Goal: Task Accomplishment & Management: Manage account settings

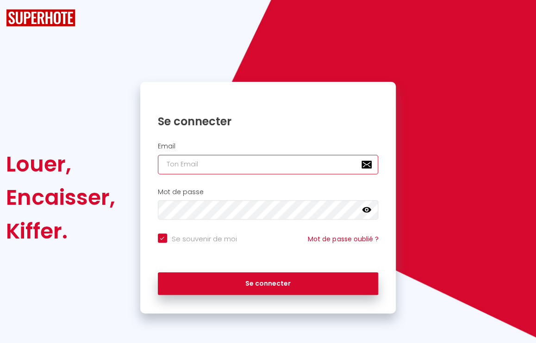
click at [244, 157] on input "email" at bounding box center [268, 164] width 221 height 19
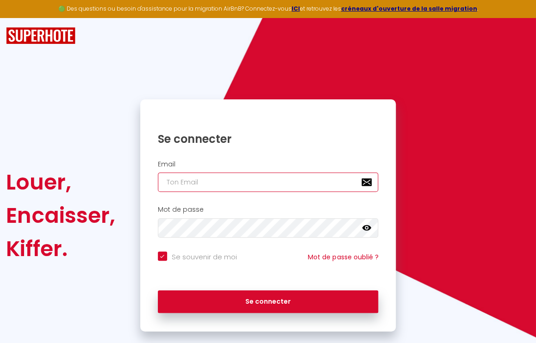
checkbox input "true"
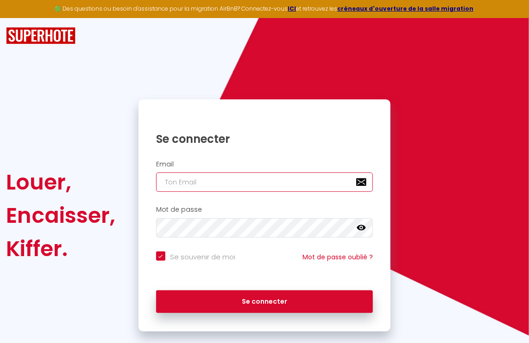
type input "v"
checkbox input "true"
type input "vi"
checkbox input "true"
type input "vig"
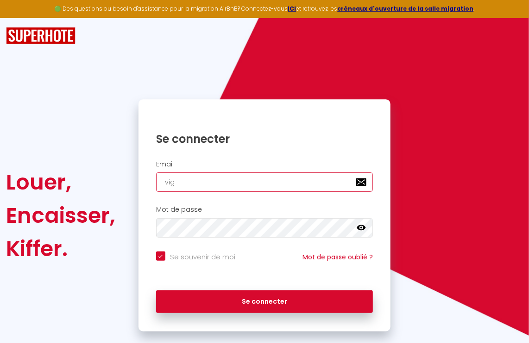
checkbox input "true"
type input "vign"
checkbox input "true"
type input "vigne"
checkbox input "true"
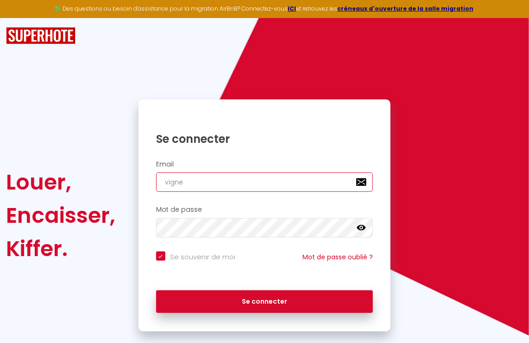
type input "vigne."
checkbox input "true"
type input "vigne.e"
checkbox input "true"
type input "vigne.e."
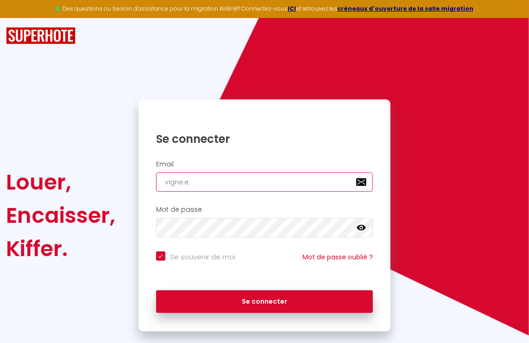
checkbox input "true"
type input "vigne.e.t"
checkbox input "true"
type input "[DOMAIN_NAME]"
checkbox input "true"
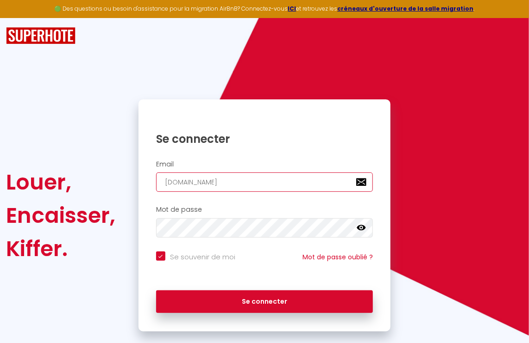
type input "vigne.e.tme"
checkbox input "true"
type input "vigne.e.tmer"
checkbox input "true"
type input "vigne.e.tme"
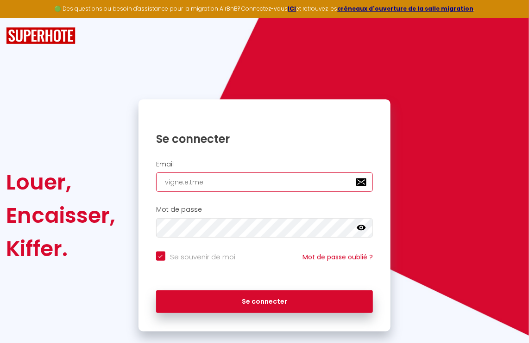
checkbox input "true"
type input "[DOMAIN_NAME]"
checkbox input "true"
type input "vigne.e.t"
checkbox input "true"
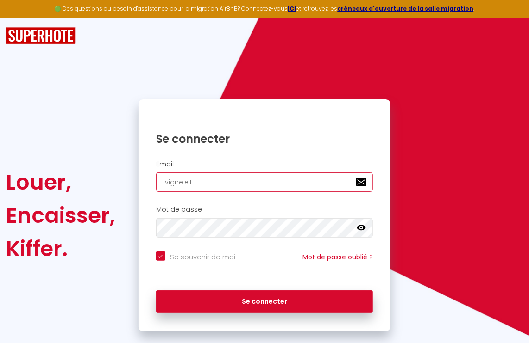
type input "vigne.e."
checkbox input "true"
type input "vigne.e"
checkbox input "true"
type input "[DOMAIN_NAME]"
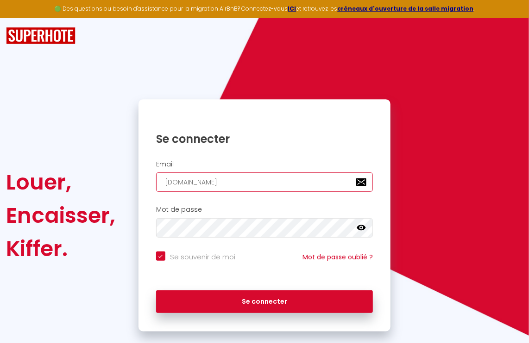
checkbox input "true"
type input "[DOMAIN_NAME]."
checkbox input "true"
type input "vigne.et.m"
checkbox input "true"
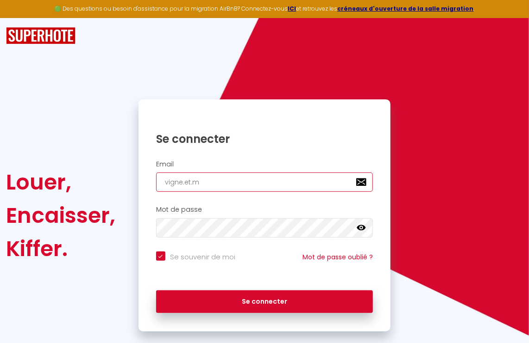
type input "[DOMAIN_NAME]"
checkbox input "true"
type input "vigne.et.mer"
checkbox input "true"
type input "vigne.et.mer@"
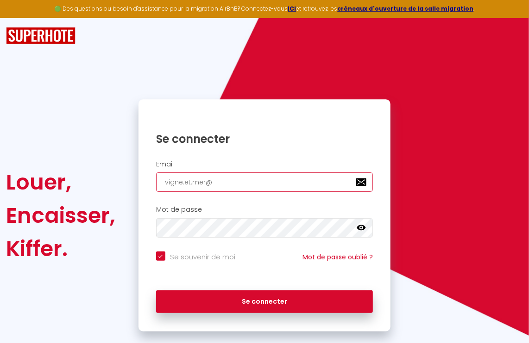
checkbox input "true"
type input "vigne.et.mer@g"
checkbox input "true"
type input "vigne.et.mer@gm"
checkbox input "true"
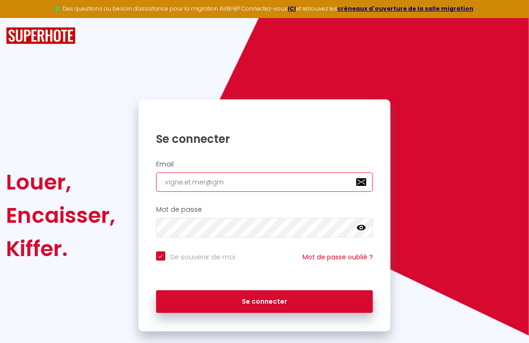
type input "vigne.et.mer@gma"
checkbox input "true"
type input "vigne.et.mer@gmai"
checkbox input "true"
type input "[EMAIL_ADDRESS]"
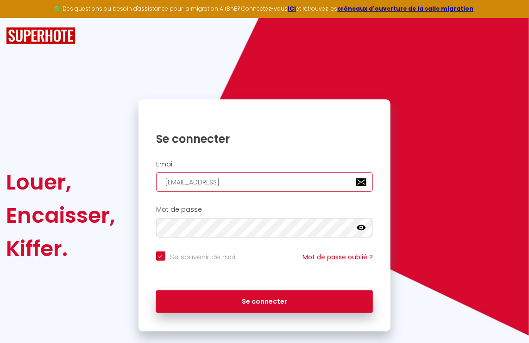
checkbox input "true"
type input "[EMAIL_ADDRESS]."
checkbox input "true"
type input "vigne.et.mer@gmail.c"
checkbox input "true"
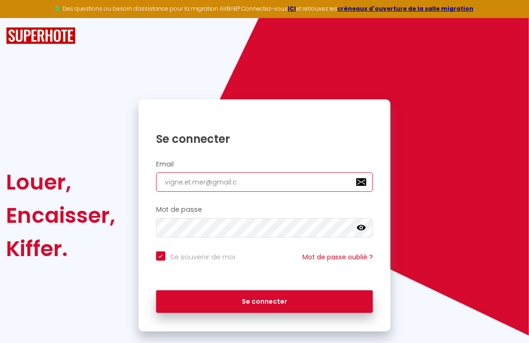
type input "[EMAIL_ADDRESS][DOMAIN_NAME]"
checkbox input "true"
type input "[EMAIL_ADDRESS][DOMAIN_NAME]"
checkbox input "true"
type input "[EMAIL_ADDRESS][DOMAIN_NAME]"
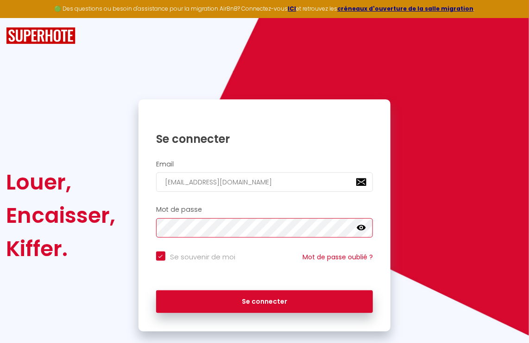
click at [156, 291] on button "Se connecter" at bounding box center [264, 302] width 217 height 23
checkbox input "true"
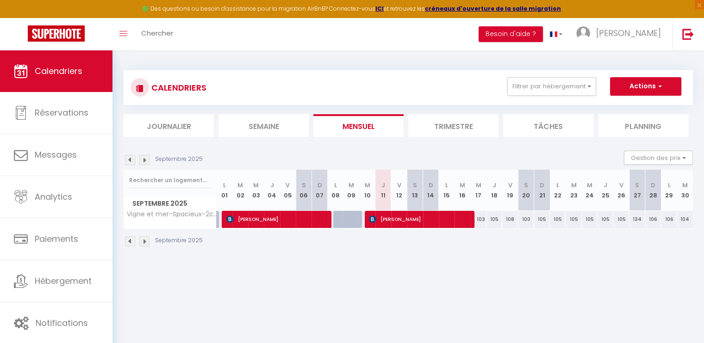
click at [129, 161] on img at bounding box center [130, 160] width 10 height 10
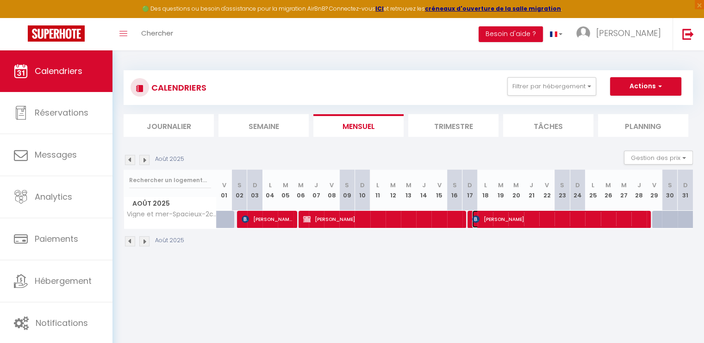
click at [511, 217] on span "[PERSON_NAME]" at bounding box center [558, 220] width 173 height 18
select select "OK"
select select "0"
select select "1"
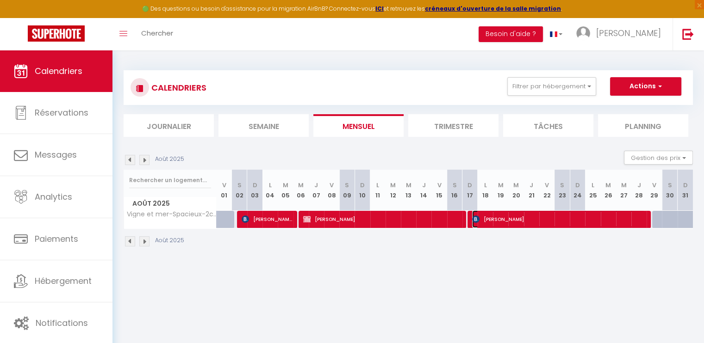
select select "1"
select select
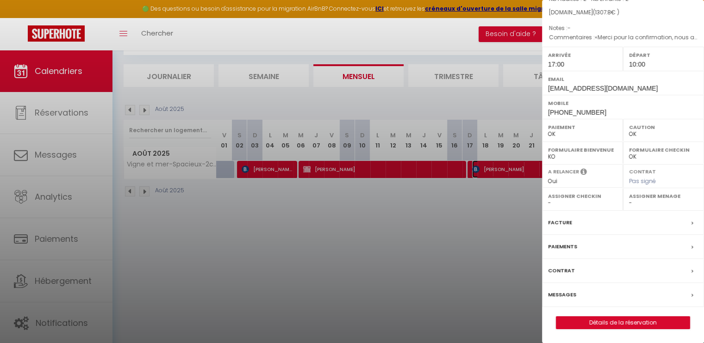
scroll to position [110, 0]
click at [536, 224] on div "Facture" at bounding box center [623, 223] width 162 height 24
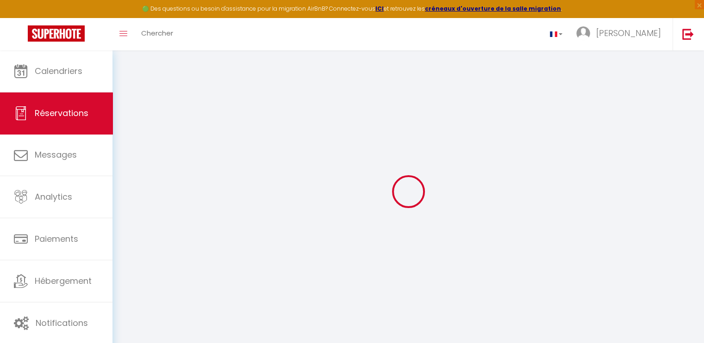
select select "cleaning"
select select "taxes"
select select
checkbox input "false"
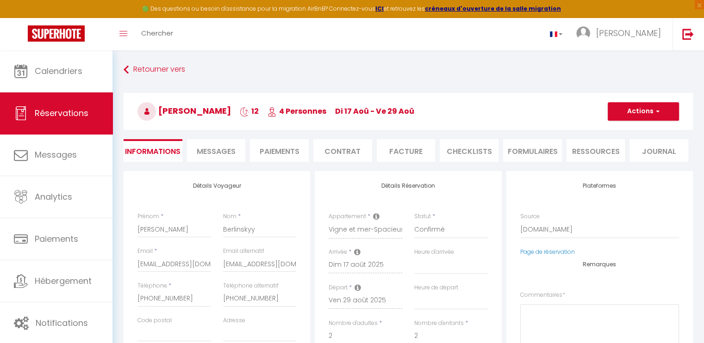
select select
checkbox input "false"
type textarea "«Merci pour la confirmation, nous aimerions profiter d’un enregistrement antici…"
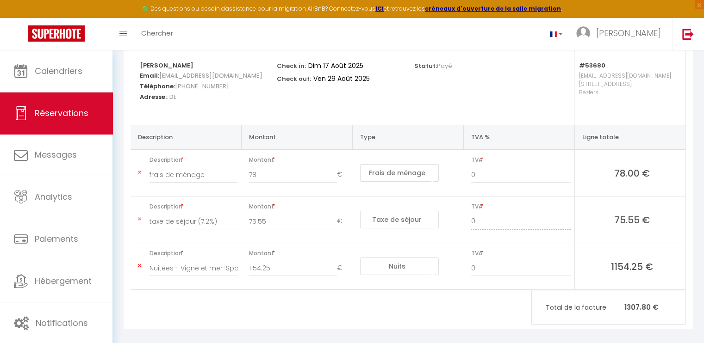
scroll to position [129, 0]
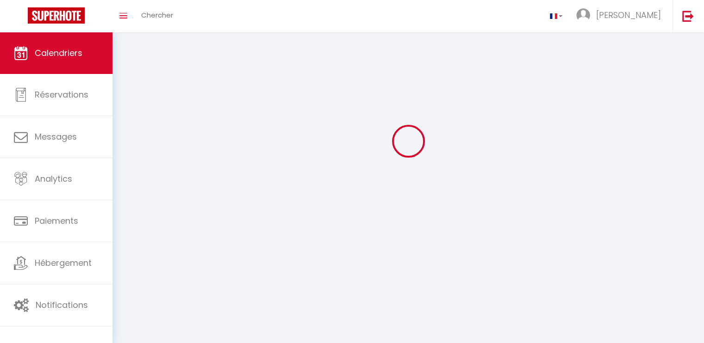
scroll to position [32, 0]
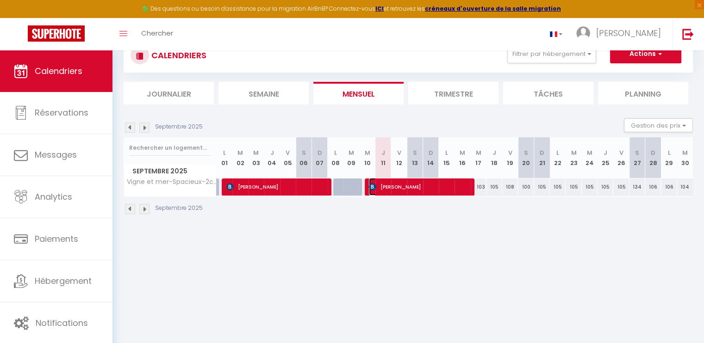
click at [419, 186] on span "[PERSON_NAME]" at bounding box center [419, 187] width 100 height 18
select select "OK"
select select "0"
select select "1"
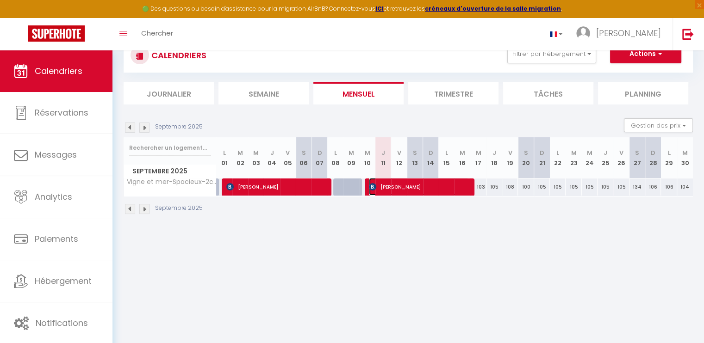
select select "1"
select select
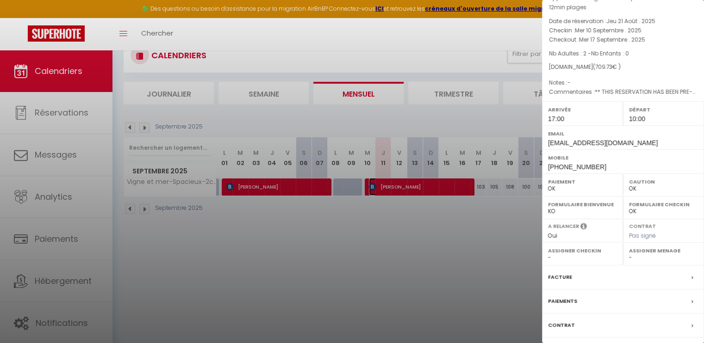
scroll to position [95, 0]
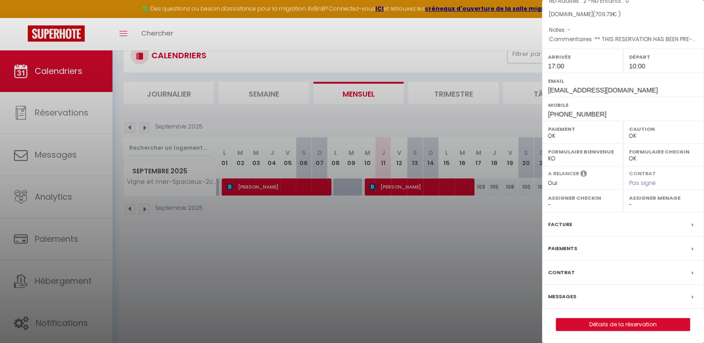
click at [536, 226] on div "Facture" at bounding box center [623, 225] width 162 height 24
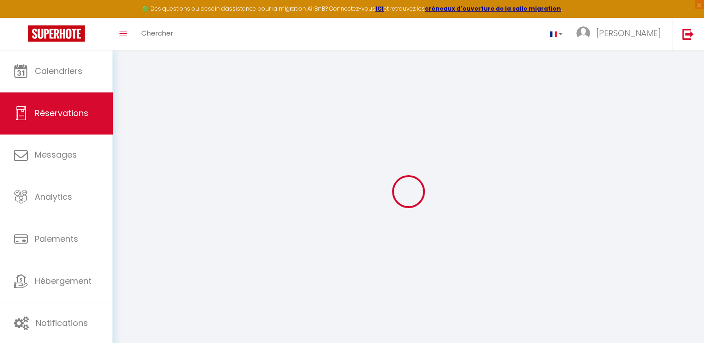
select select
checkbox input "false"
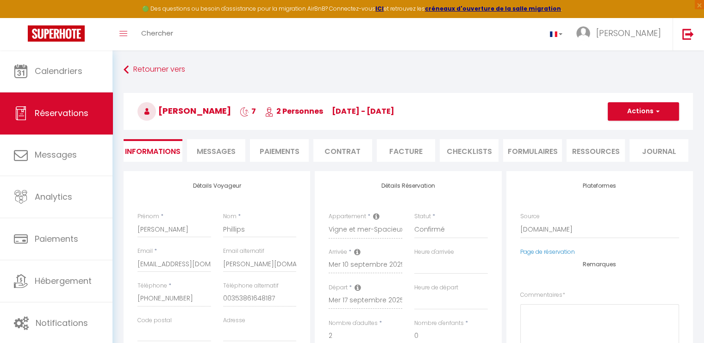
select select
checkbox input "false"
type textarea "** THIS RESERVATION HAS BEEN PRE-PAID ** Reservation has a cancellation grace p…"
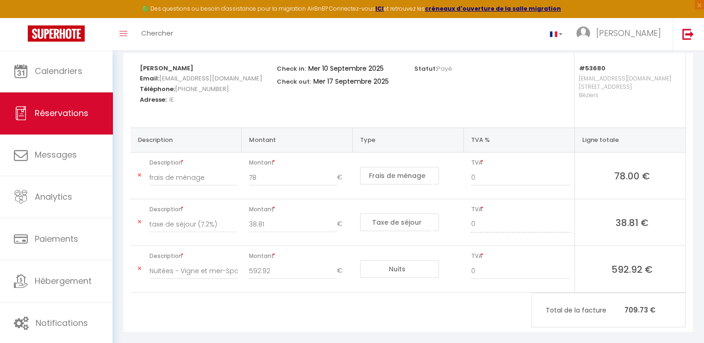
scroll to position [129, 0]
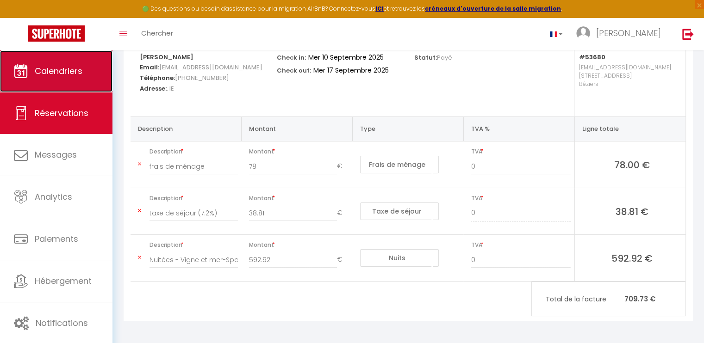
click at [67, 75] on span "Calendriers" at bounding box center [59, 71] width 48 height 12
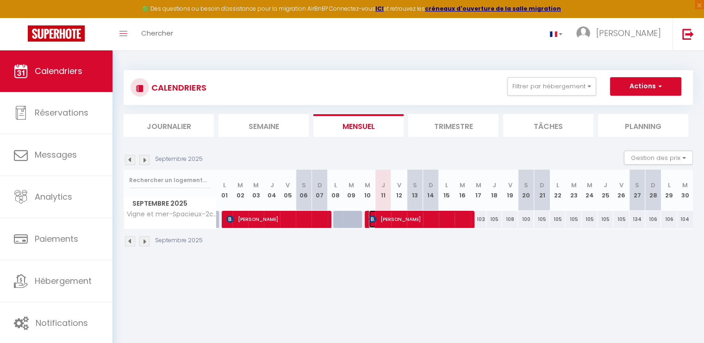
click at [405, 218] on span "[PERSON_NAME]" at bounding box center [419, 220] width 100 height 18
select select "OK"
select select "0"
select select "1"
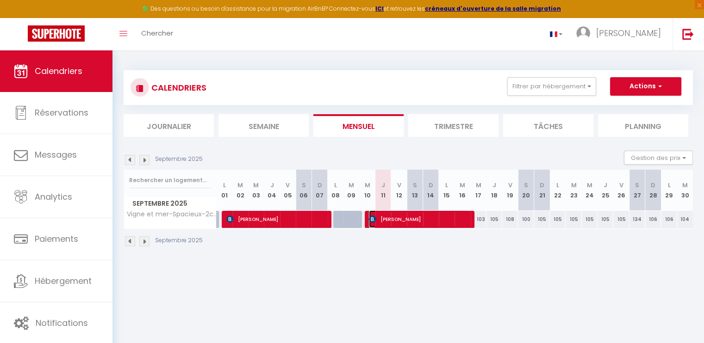
select select "1"
select select
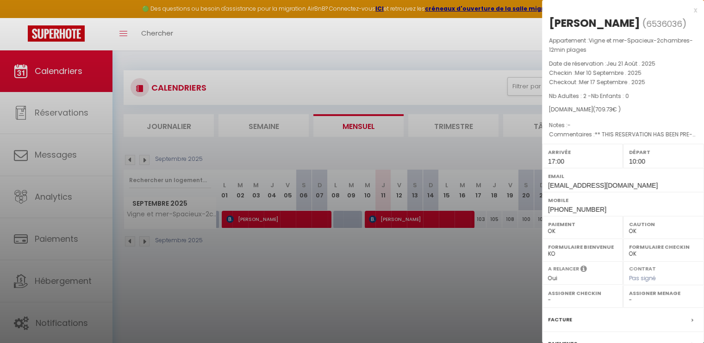
click at [441, 268] on div at bounding box center [352, 171] width 704 height 343
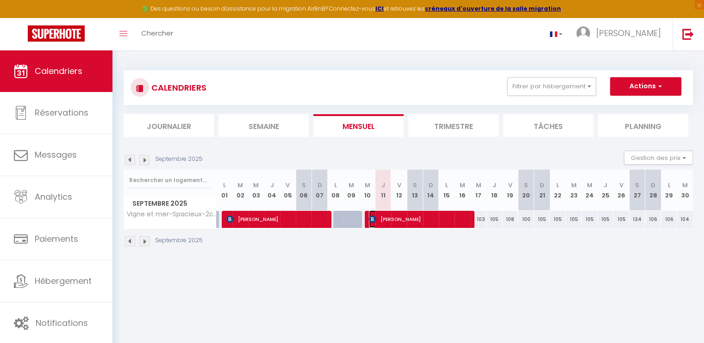
click at [430, 221] on span "[PERSON_NAME]" at bounding box center [419, 220] width 100 height 18
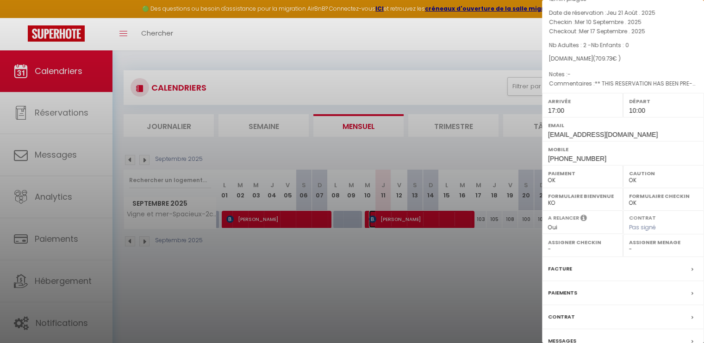
scroll to position [95, 0]
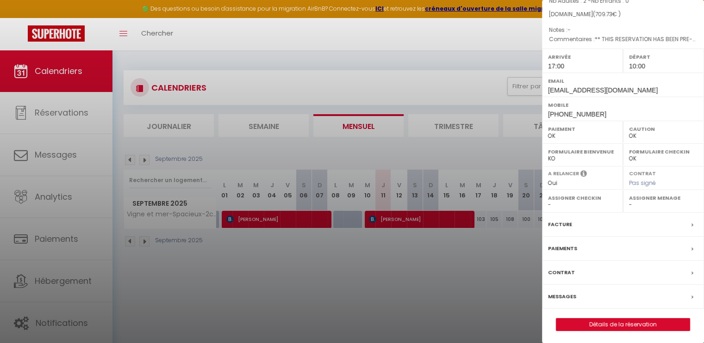
click at [536, 229] on div "Facture" at bounding box center [623, 225] width 162 height 24
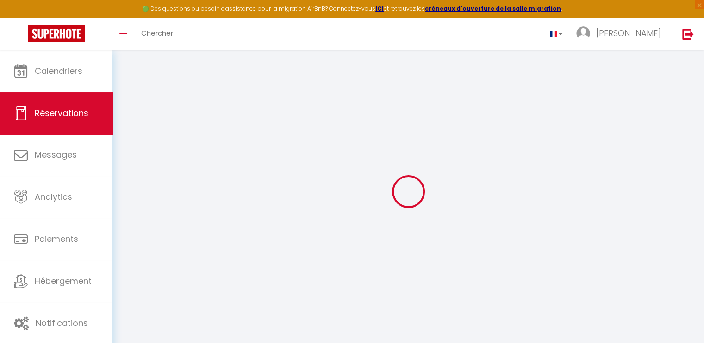
select select "cleaning"
select select "taxes"
select select
checkbox input "false"
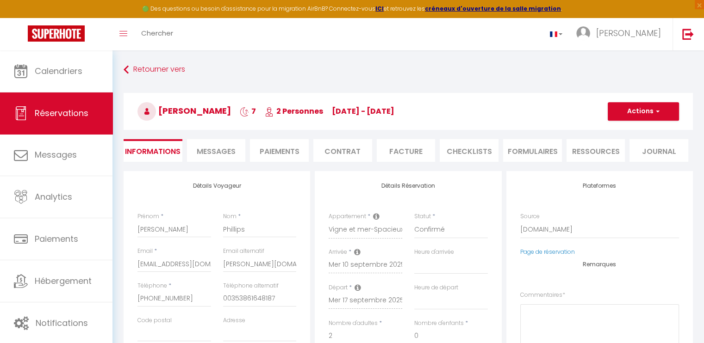
select select
checkbox input "false"
type textarea "** THIS RESERVATION HAS BEEN PRE-PAID ** Reservation has a cancellation grace p…"
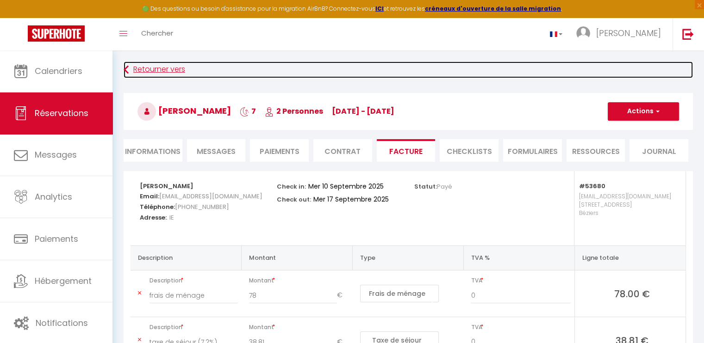
click at [128, 70] on icon at bounding box center [126, 70] width 5 height 17
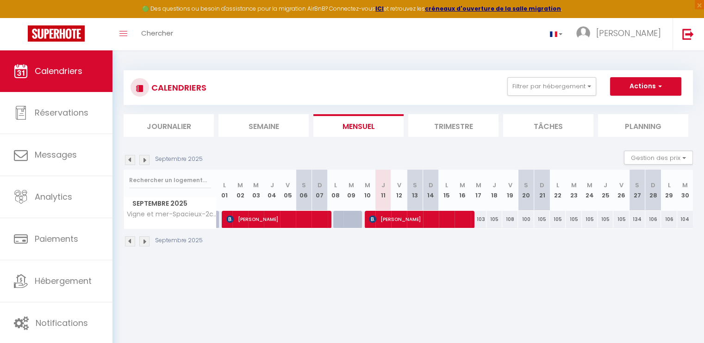
click at [131, 239] on img at bounding box center [130, 242] width 10 height 10
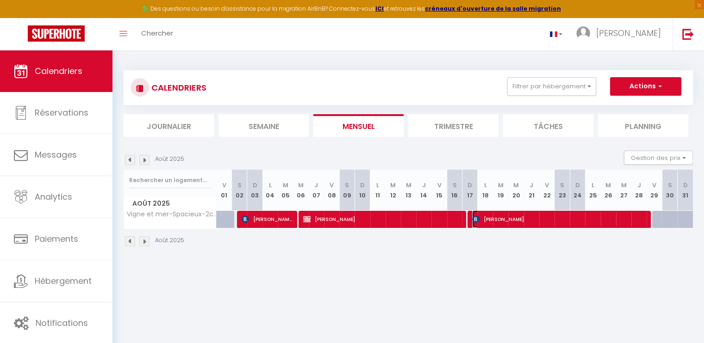
click at [496, 219] on span "[PERSON_NAME]" at bounding box center [558, 220] width 173 height 18
select select "OK"
select select "0"
select select "1"
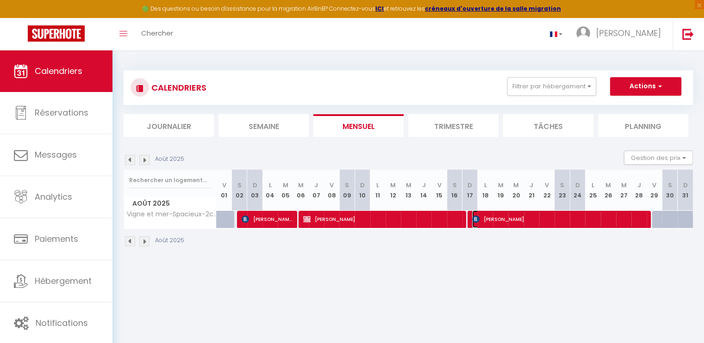
select select "1"
select select
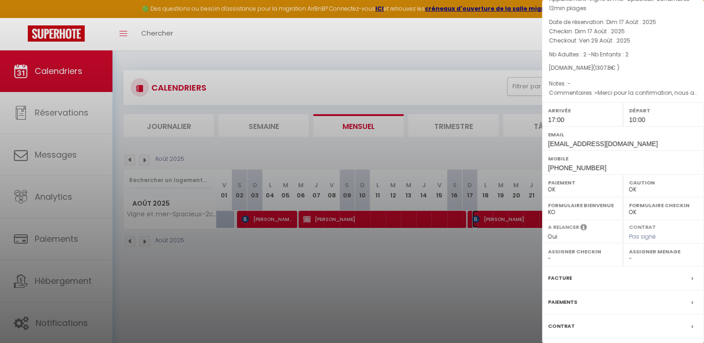
scroll to position [110, 0]
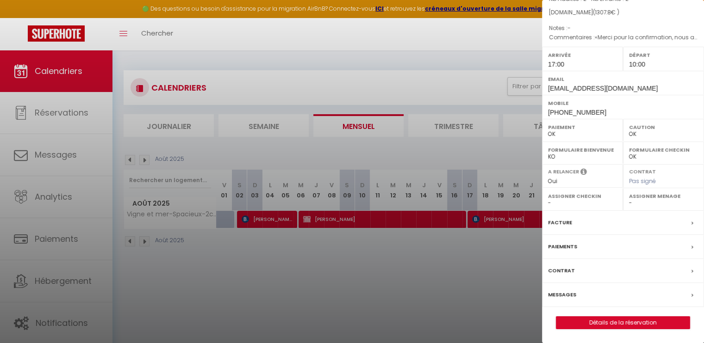
click at [536, 224] on span at bounding box center [695, 223] width 6 height 10
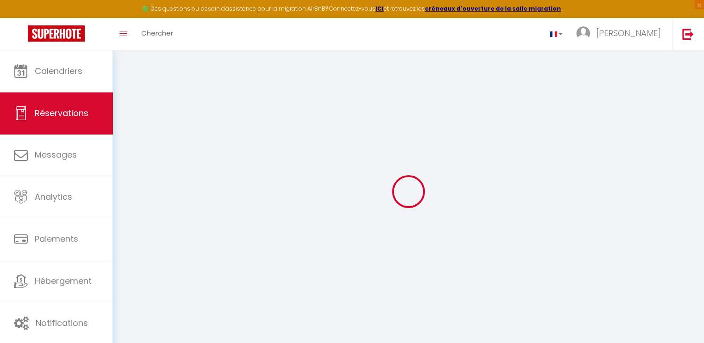
select select "cleaning"
select select "taxes"
select select
checkbox input "false"
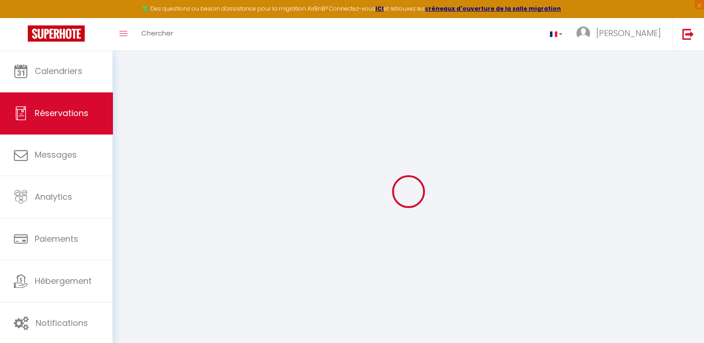
select select
checkbox input "false"
type textarea "«Merci pour la confirmation, nous aimerions profiter d’un enregistrement antici…"
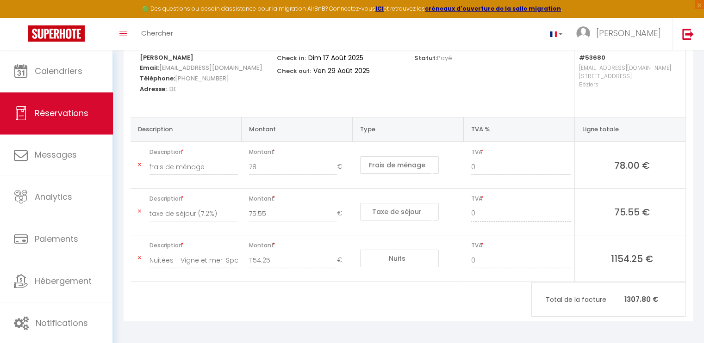
scroll to position [129, 0]
click at [61, 111] on span "Réservations" at bounding box center [62, 113] width 54 height 12
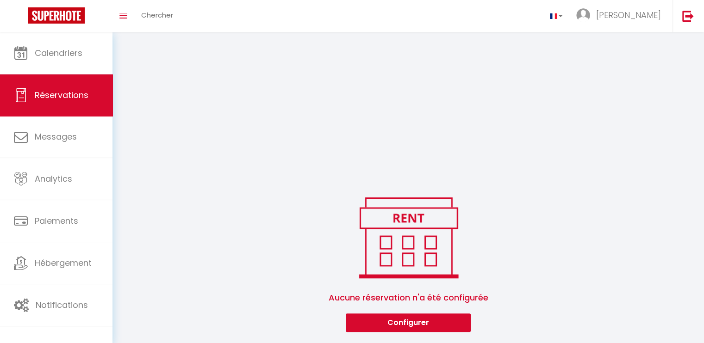
scroll to position [198, 0]
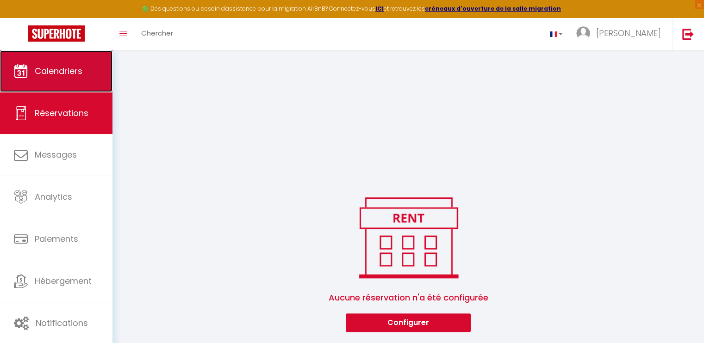
click at [53, 70] on span "Calendriers" at bounding box center [59, 71] width 48 height 12
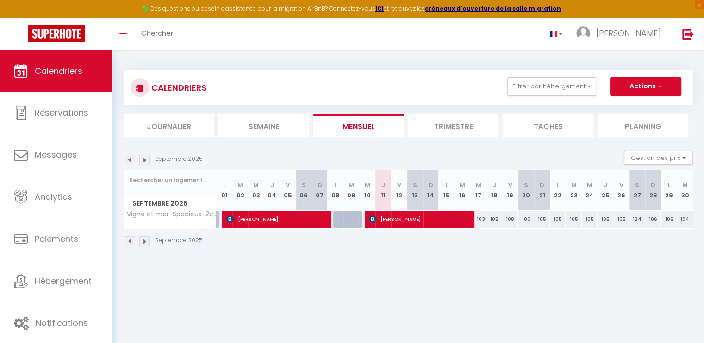
click at [131, 239] on img at bounding box center [130, 242] width 10 height 10
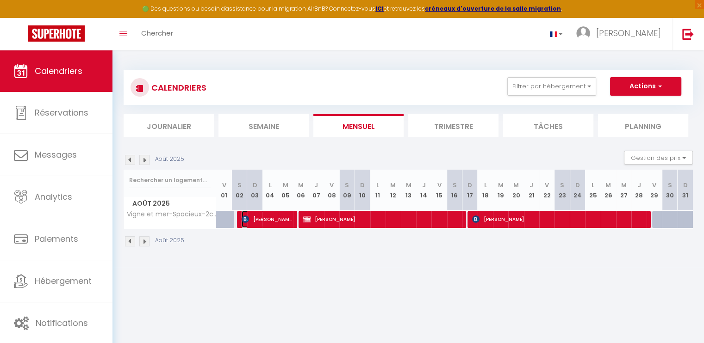
click at [274, 220] on span "[PERSON_NAME]" at bounding box center [267, 220] width 51 height 18
select select "OK"
select select "0"
select select "1"
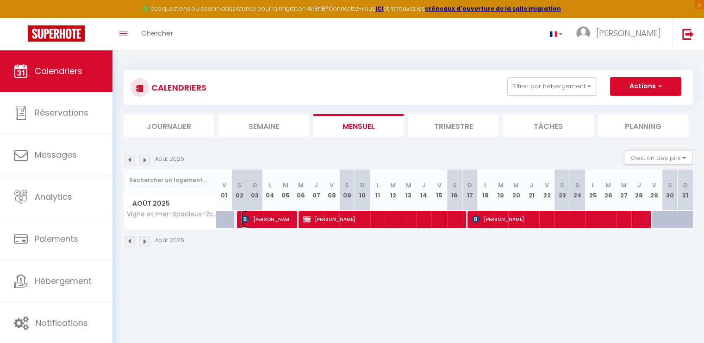
select select "1"
select select
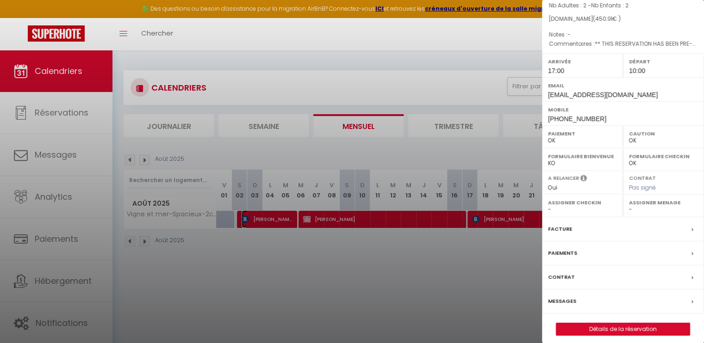
scroll to position [93, 0]
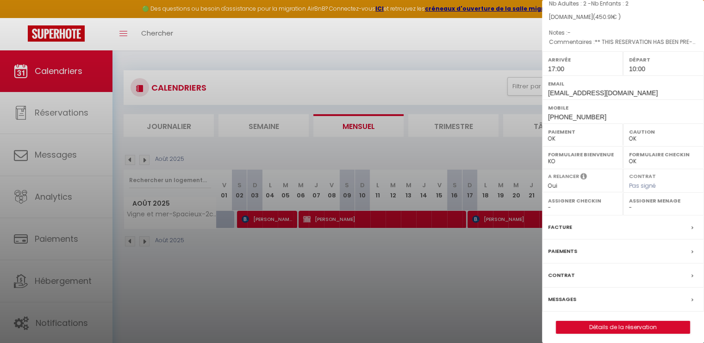
click at [536, 225] on div "Facture" at bounding box center [623, 228] width 162 height 24
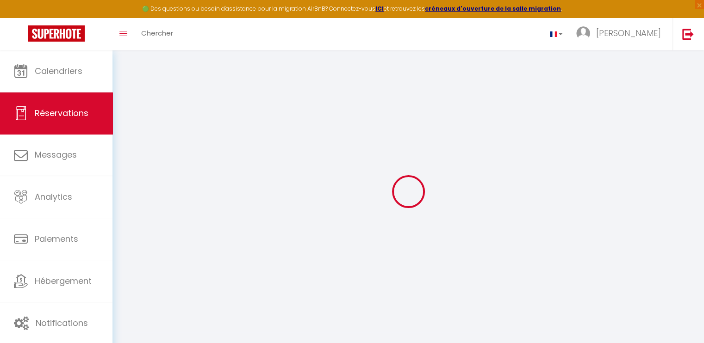
select select "cleaning"
select select "taxes"
select select
checkbox input "false"
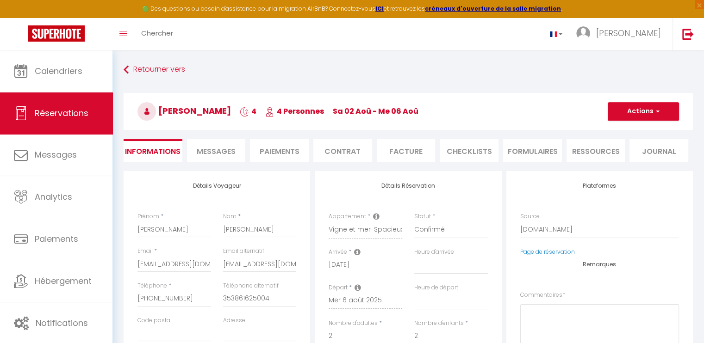
select select
checkbox input "false"
type textarea "** THIS RESERVATION HAS BEEN PRE-PAID ** Reservation has a cancellation grace p…"
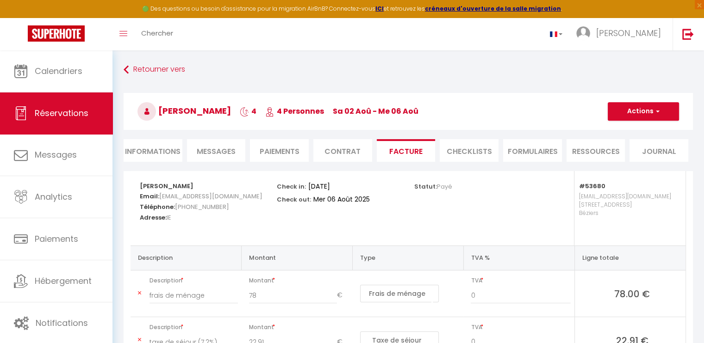
click at [147, 146] on li "Informations" at bounding box center [153, 150] width 59 height 23
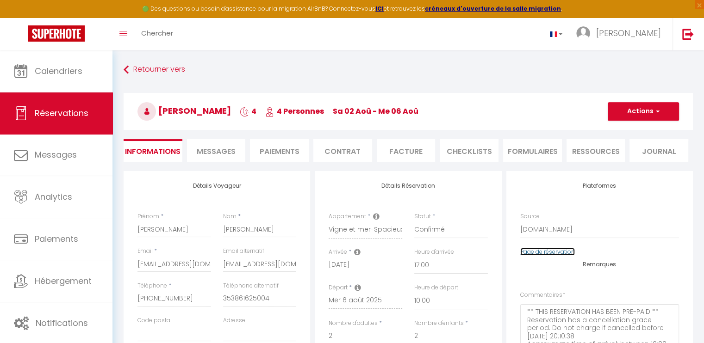
click at [536, 249] on link "Page de réservation" at bounding box center [547, 252] width 55 height 8
